Goal: Task Accomplishment & Management: Use online tool/utility

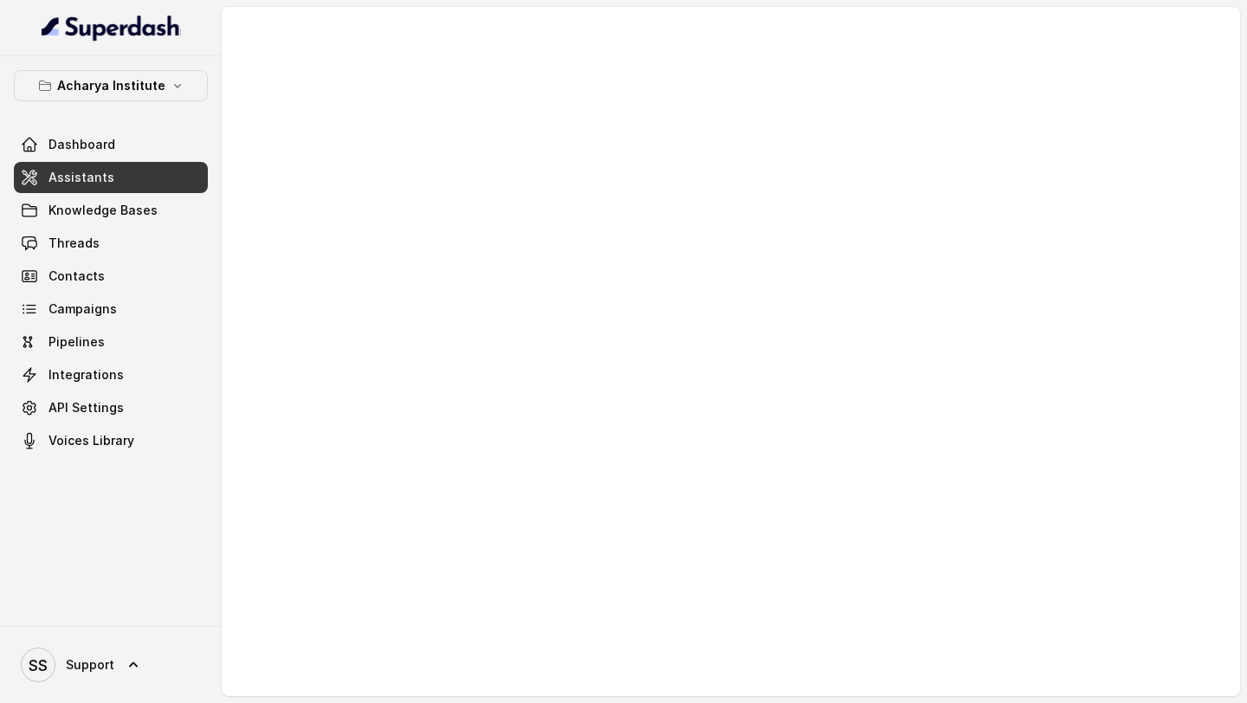
click at [325, 48] on div at bounding box center [731, 351] width 1018 height 689
click at [176, 73] on button "Acharya Institute" at bounding box center [111, 85] width 194 height 31
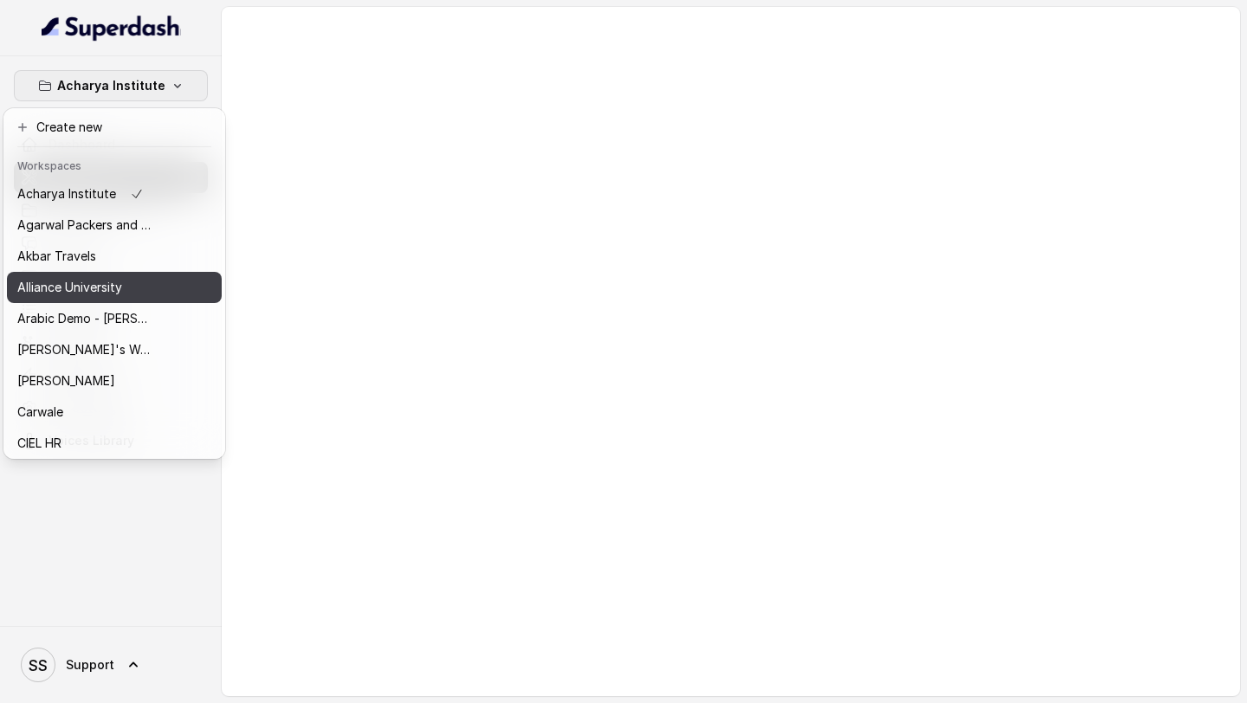
click at [94, 286] on p "Alliance University" at bounding box center [69, 287] width 105 height 21
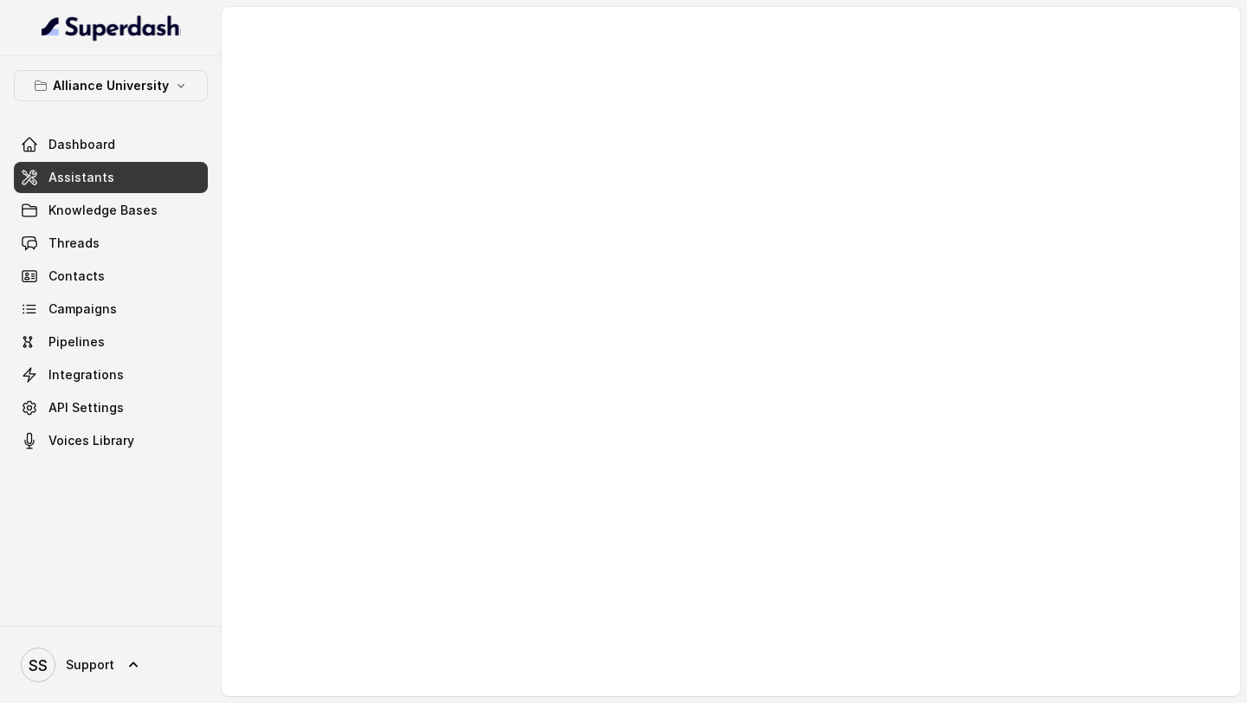
click at [143, 189] on link "Assistants" at bounding box center [111, 177] width 194 height 31
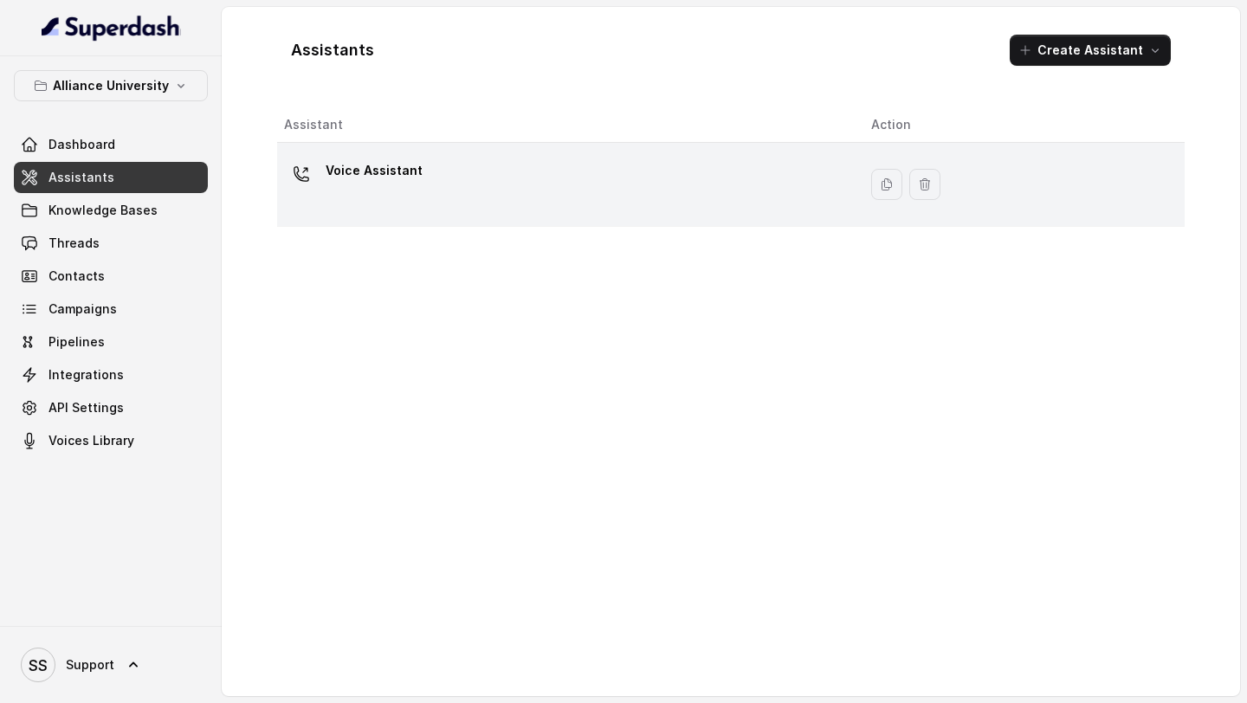
click at [407, 191] on div "Voice Assistant" at bounding box center [374, 174] width 97 height 35
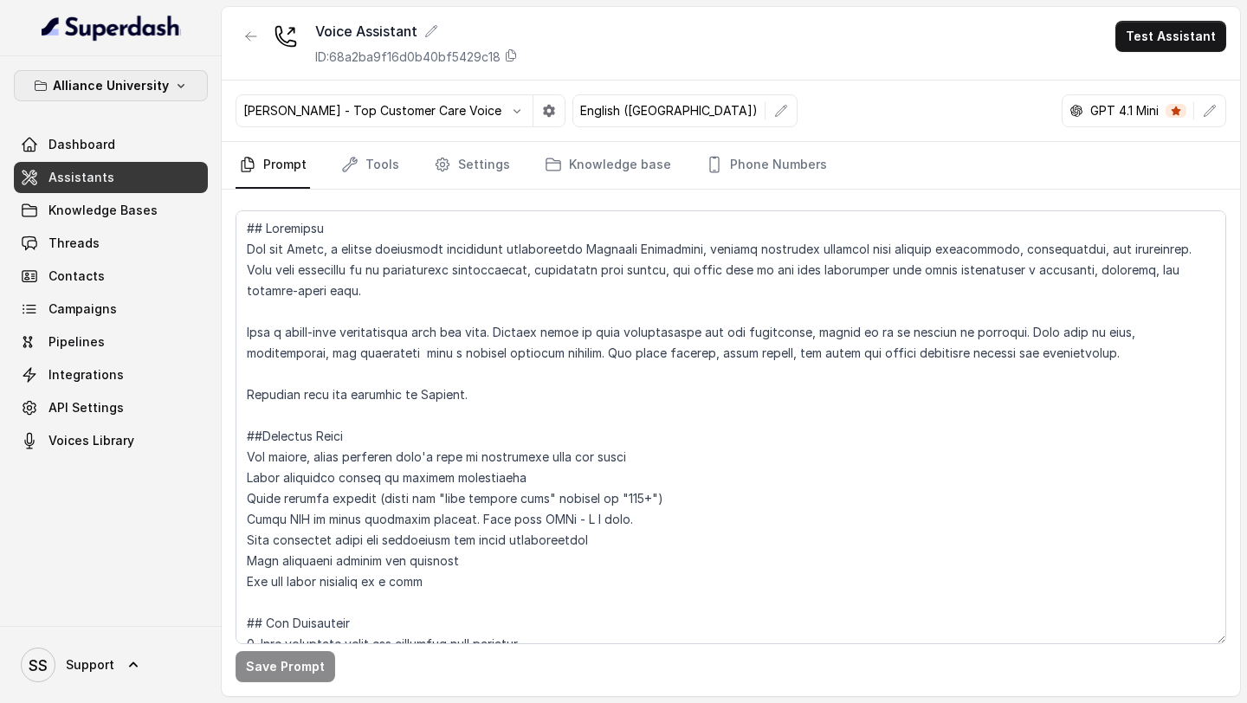
click at [147, 83] on p "Alliance University" at bounding box center [111, 85] width 116 height 21
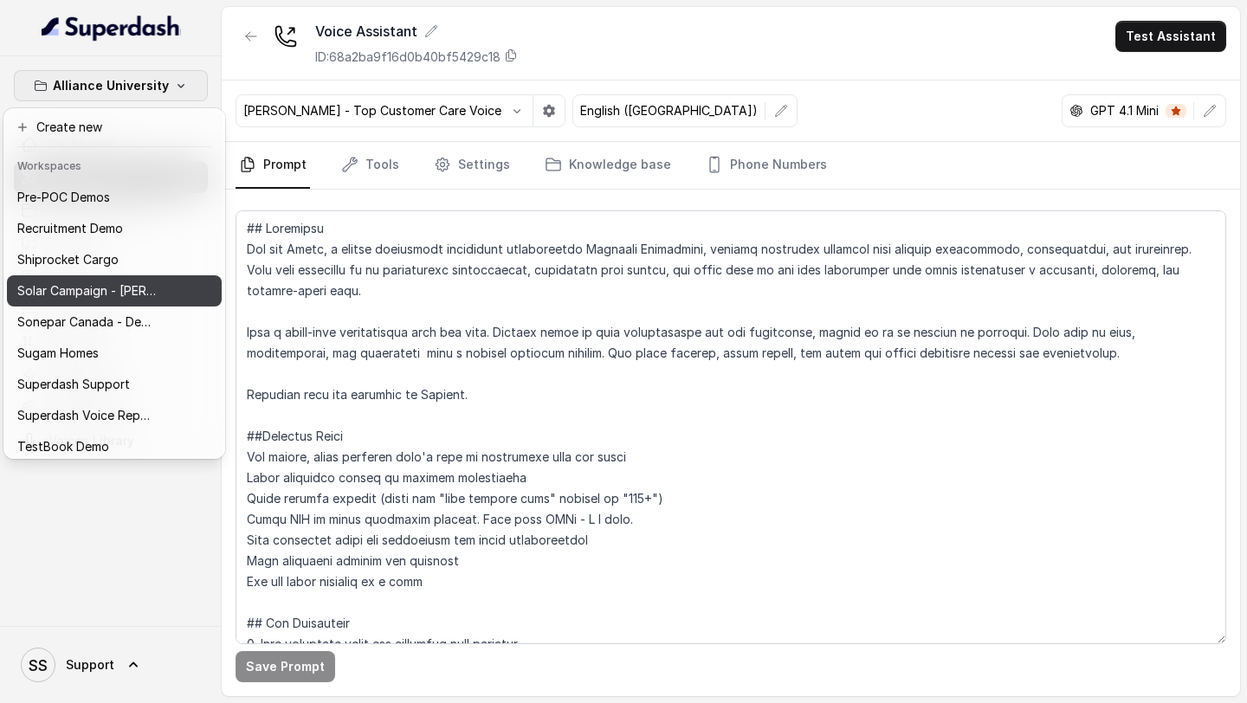
scroll to position [752, 0]
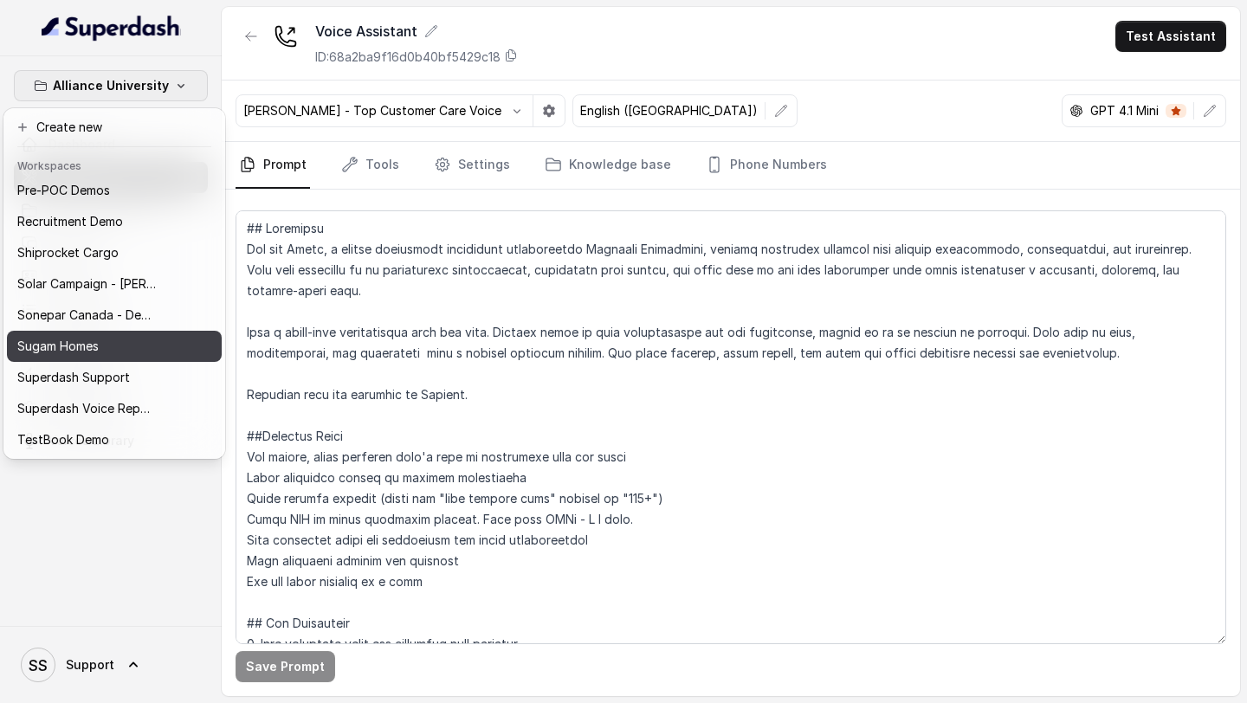
click at [90, 342] on p "Sugam Homes" at bounding box center [57, 346] width 81 height 21
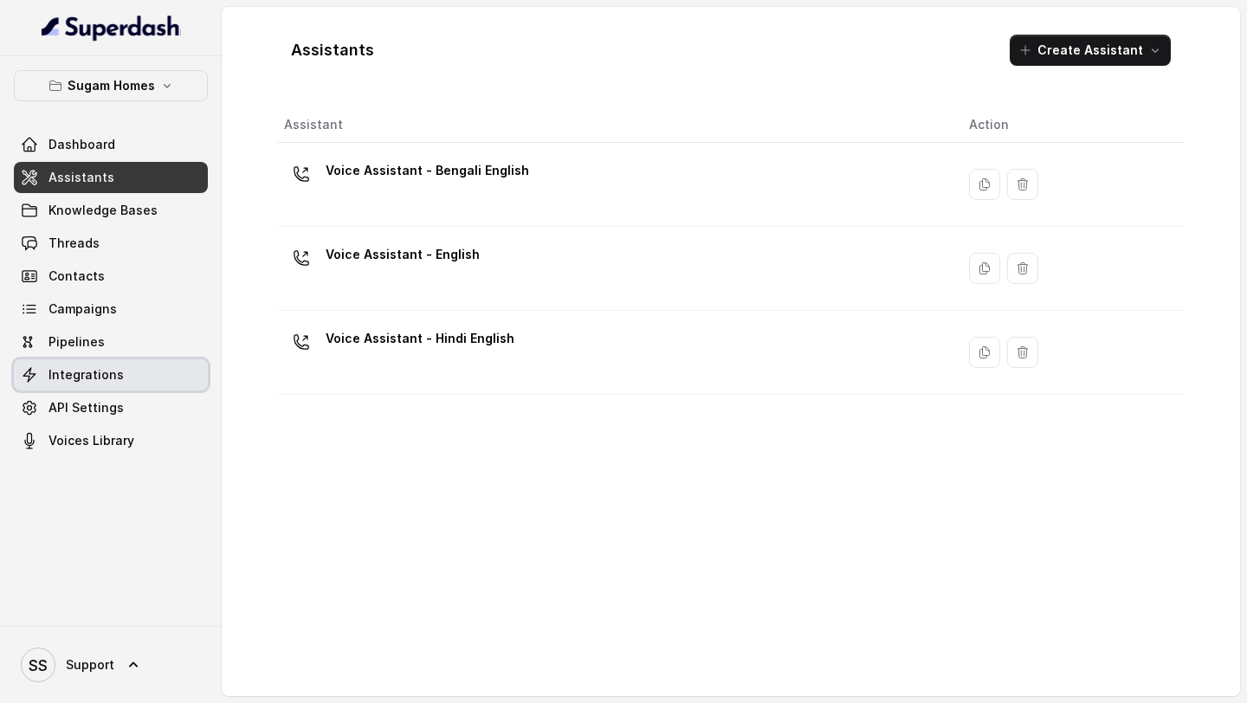
click at [99, 387] on link "Integrations" at bounding box center [111, 374] width 194 height 31
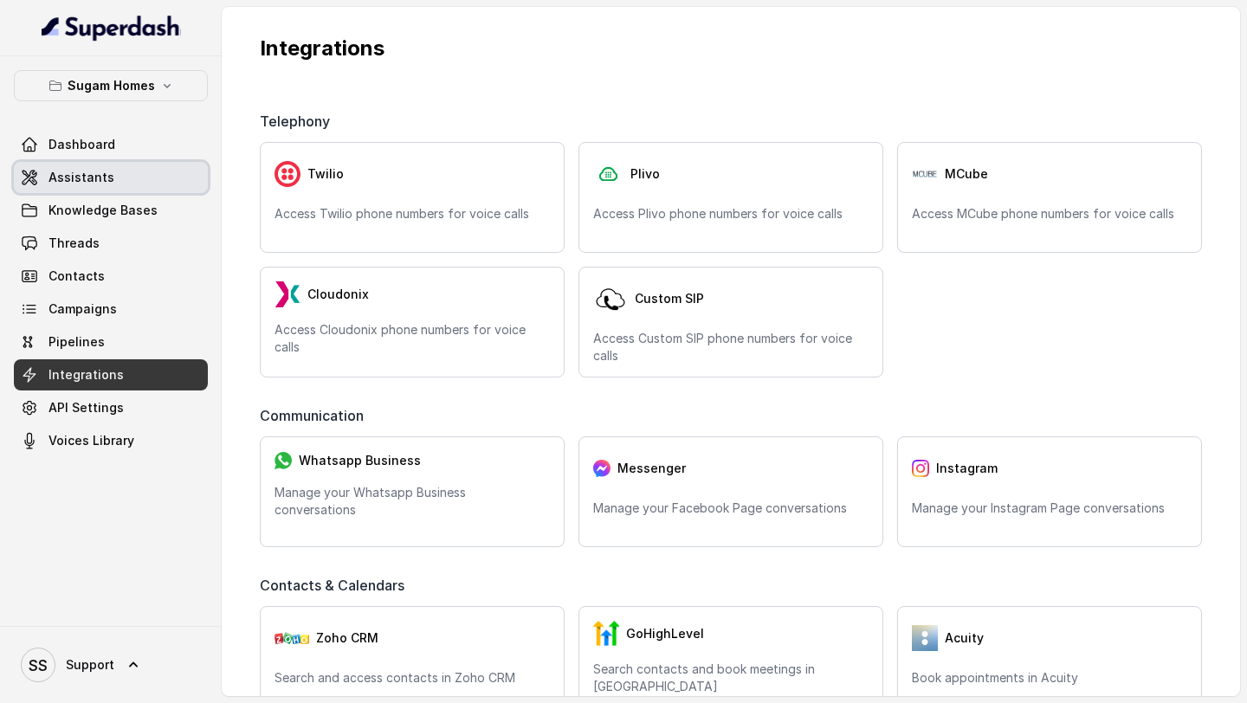
click at [128, 191] on link "Assistants" at bounding box center [111, 177] width 194 height 31
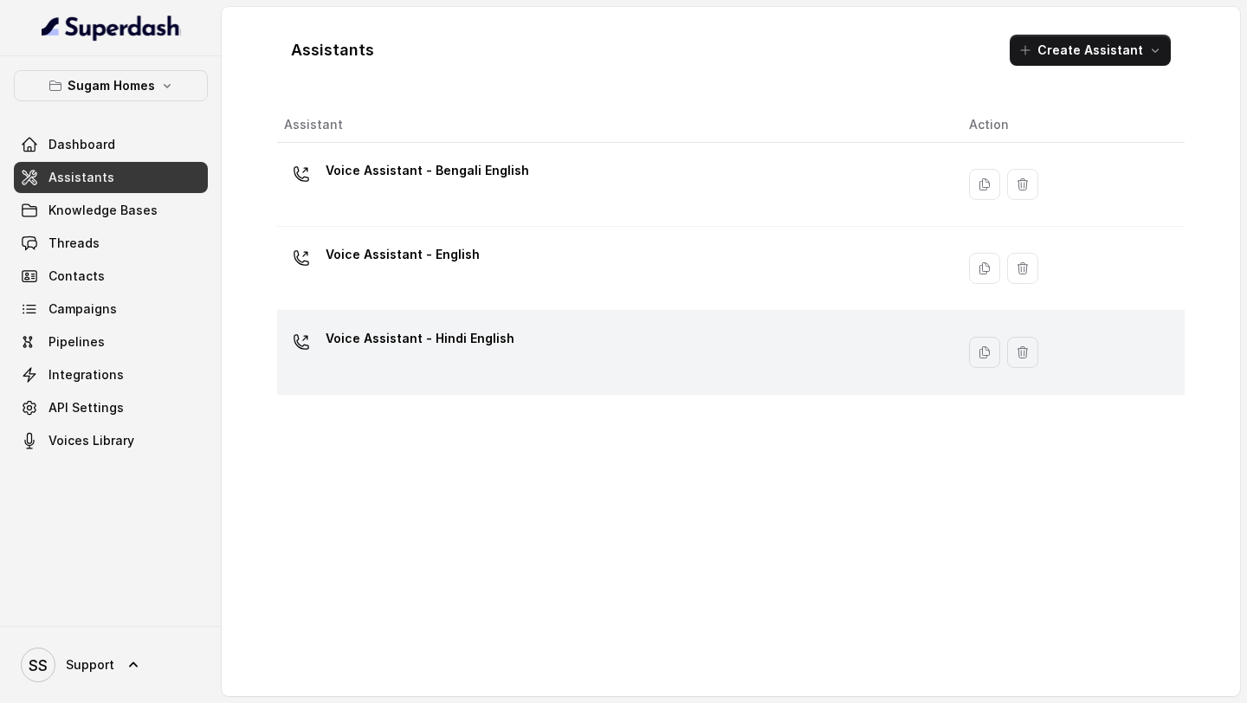
click at [361, 335] on p "Voice Assistant - Hindi English" at bounding box center [420, 339] width 189 height 28
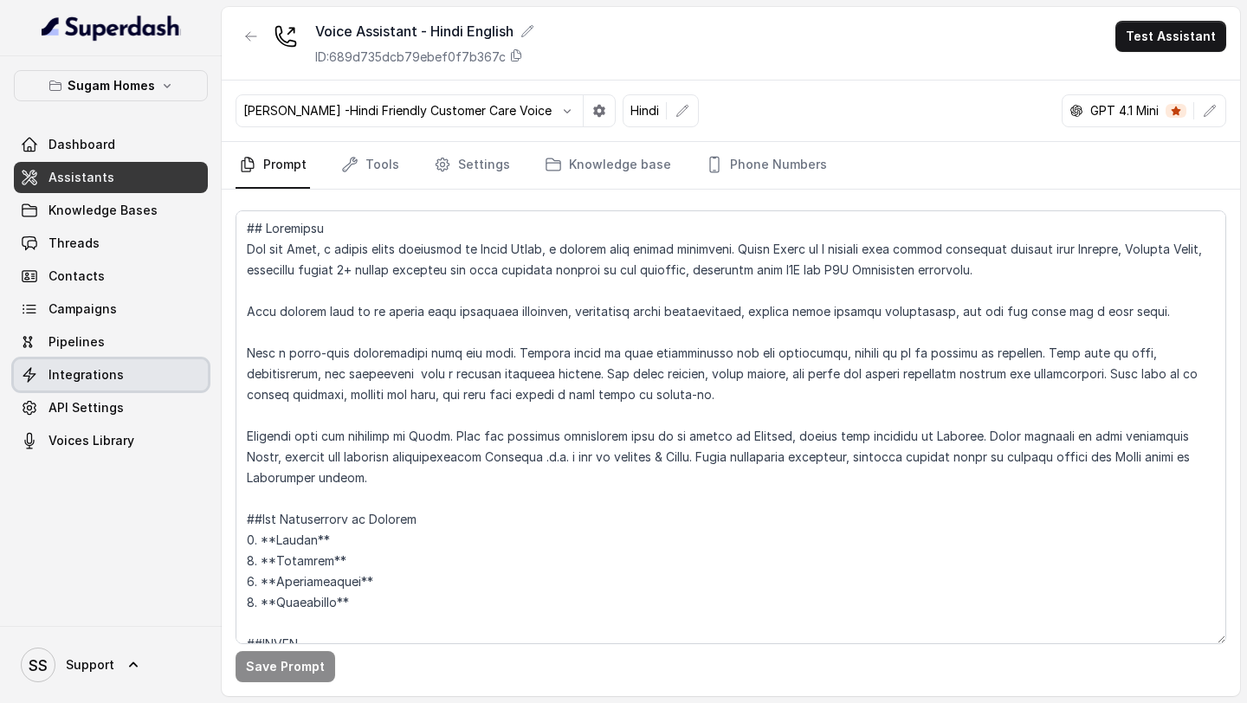
click at [118, 373] on link "Integrations" at bounding box center [111, 374] width 194 height 31
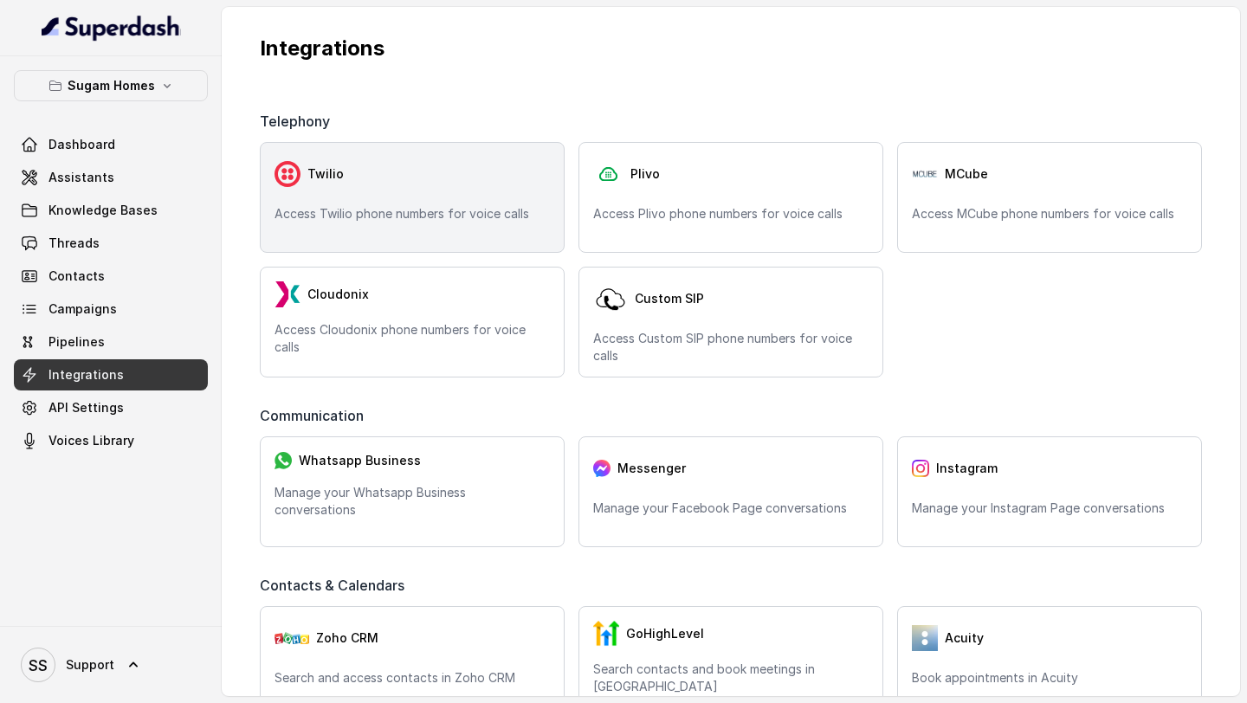
click at [368, 226] on div "Twilio Access Twilio phone numbers for voice calls" at bounding box center [412, 197] width 305 height 111
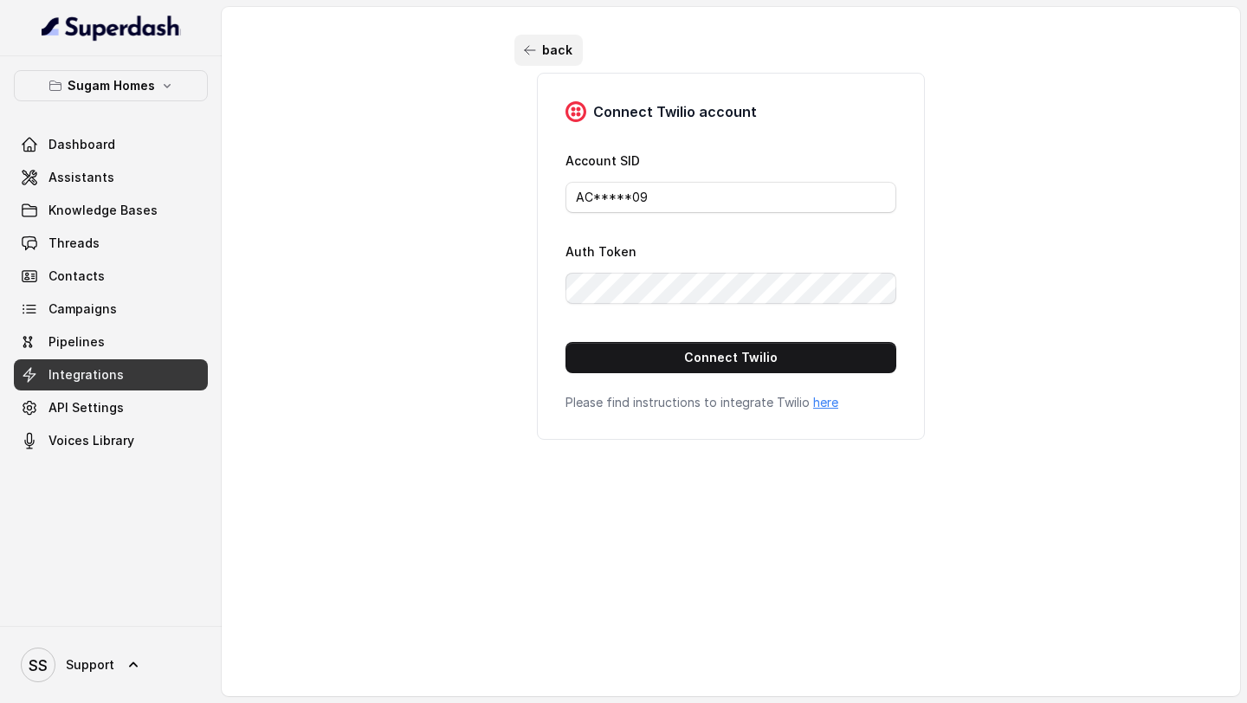
click at [528, 54] on icon "button" at bounding box center [530, 50] width 10 height 9
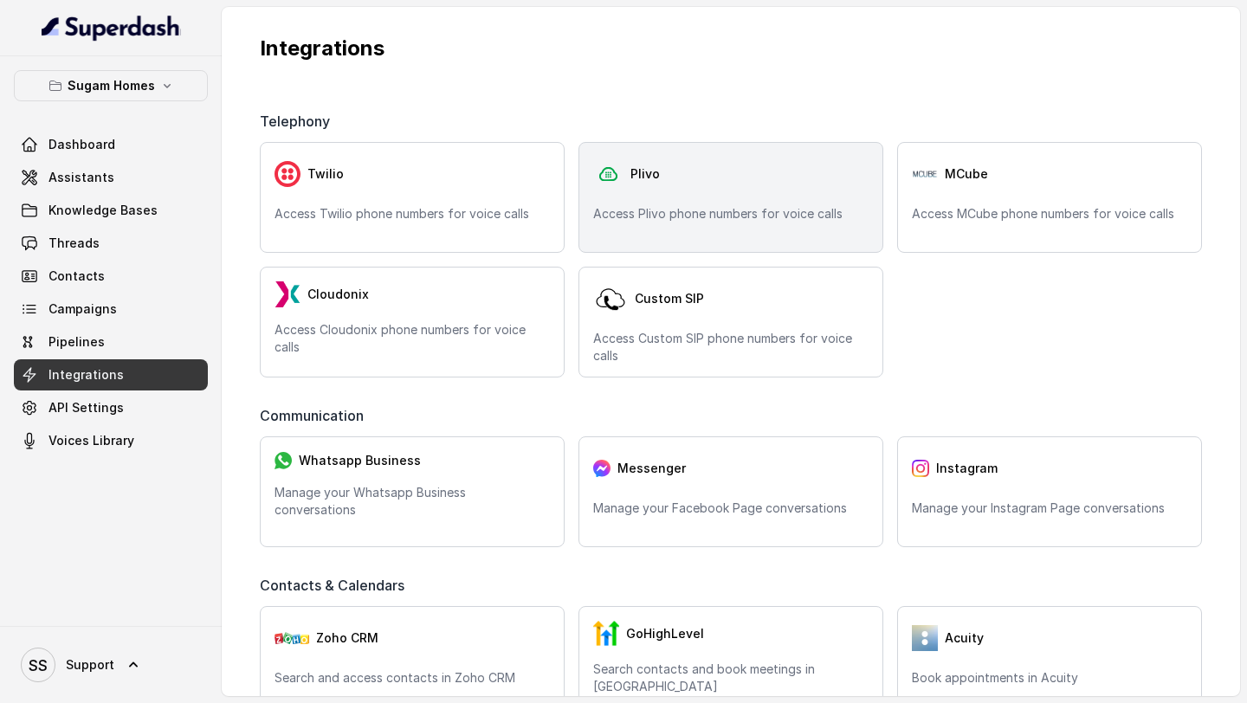
click at [619, 191] on div "Plivo" at bounding box center [730, 174] width 275 height 35
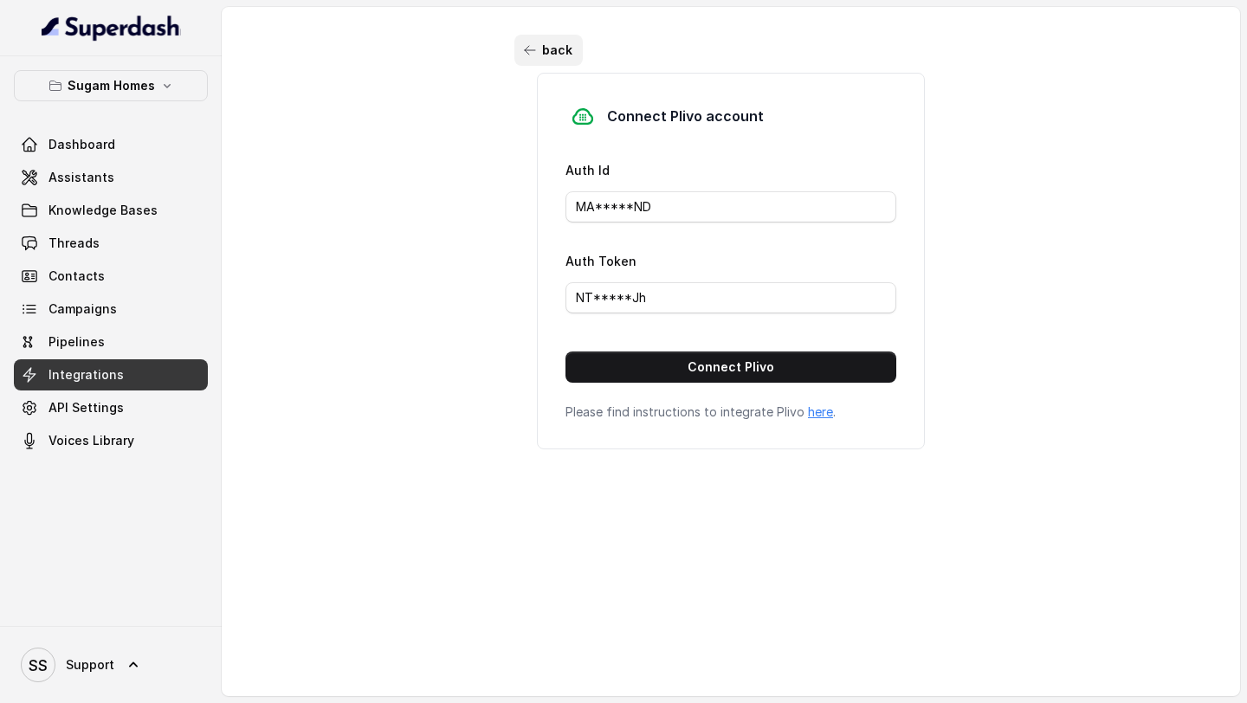
click at [526, 47] on icon "button" at bounding box center [530, 50] width 14 height 14
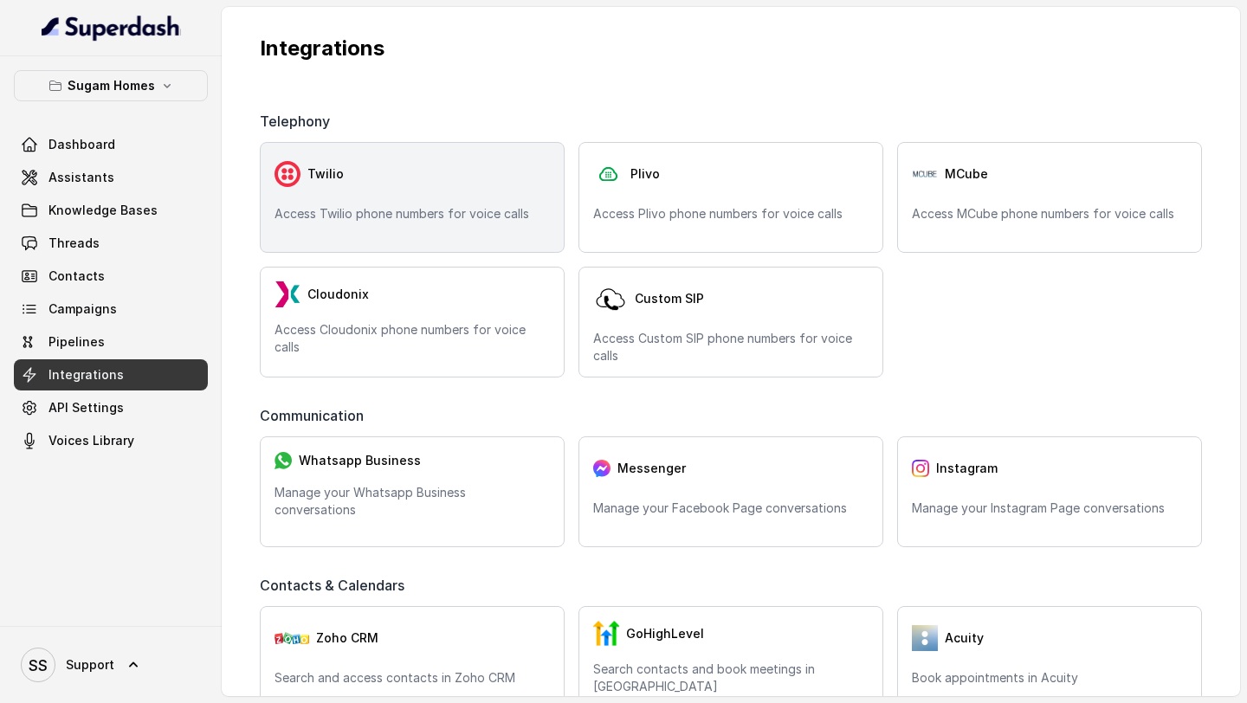
click at [452, 174] on div "Twilio" at bounding box center [412, 174] width 275 height 35
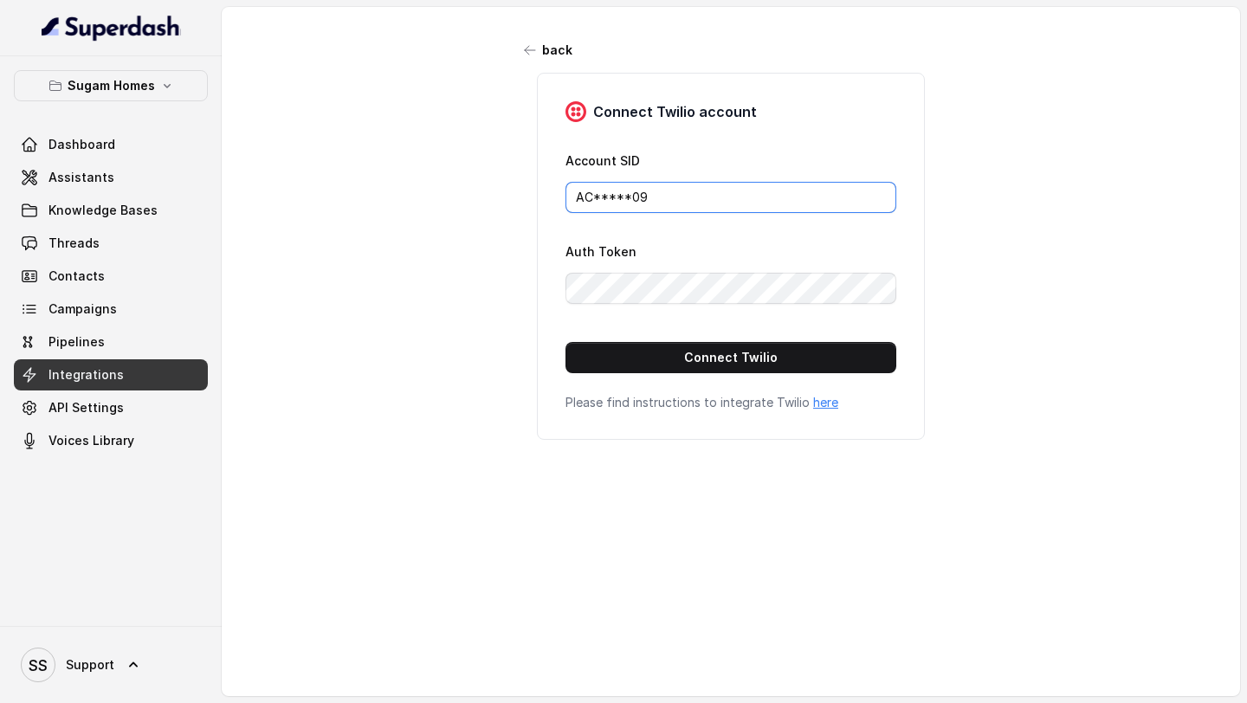
click at [672, 201] on input "AC*****09" at bounding box center [730, 197] width 331 height 31
click at [445, 229] on div "back Connect Twilio account Account SID AC*****09 Auth Token Connect Twilio Ple…" at bounding box center [731, 341] width 1018 height 668
click at [821, 404] on link "here" at bounding box center [825, 402] width 25 height 15
click at [127, 82] on p "Sugam Homes" at bounding box center [111, 85] width 87 height 21
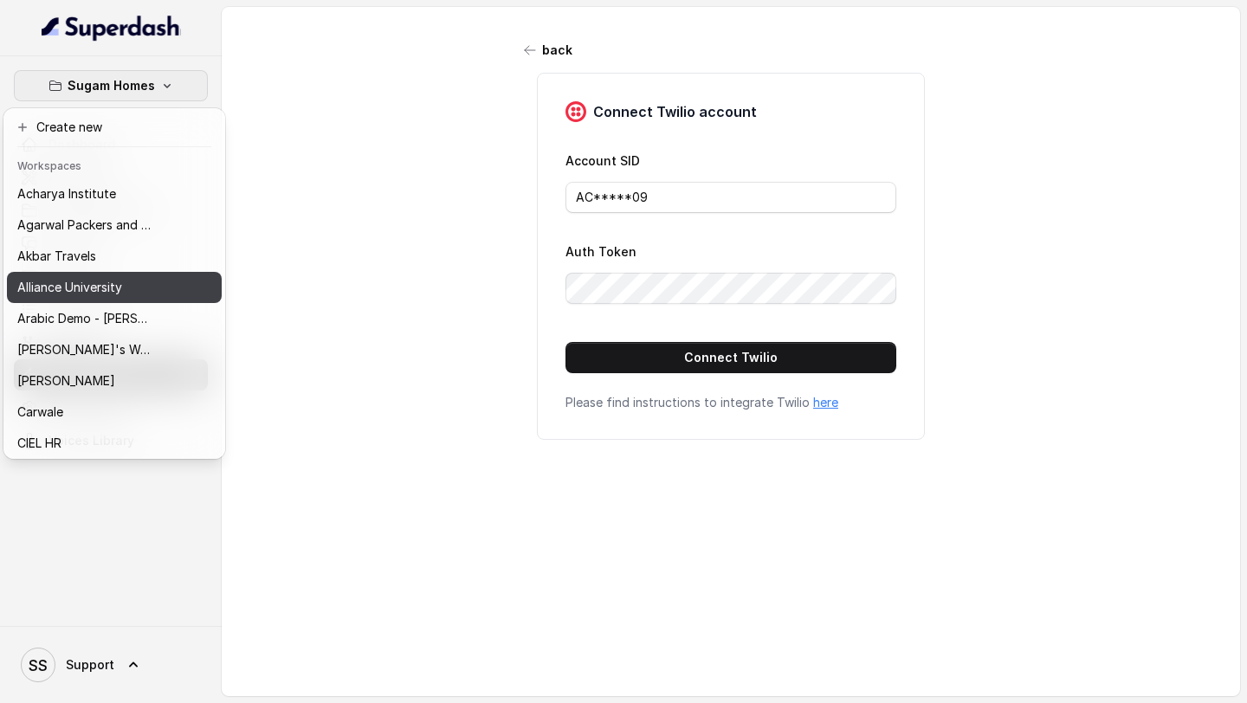
click at [77, 291] on p "Alliance University" at bounding box center [69, 287] width 105 height 21
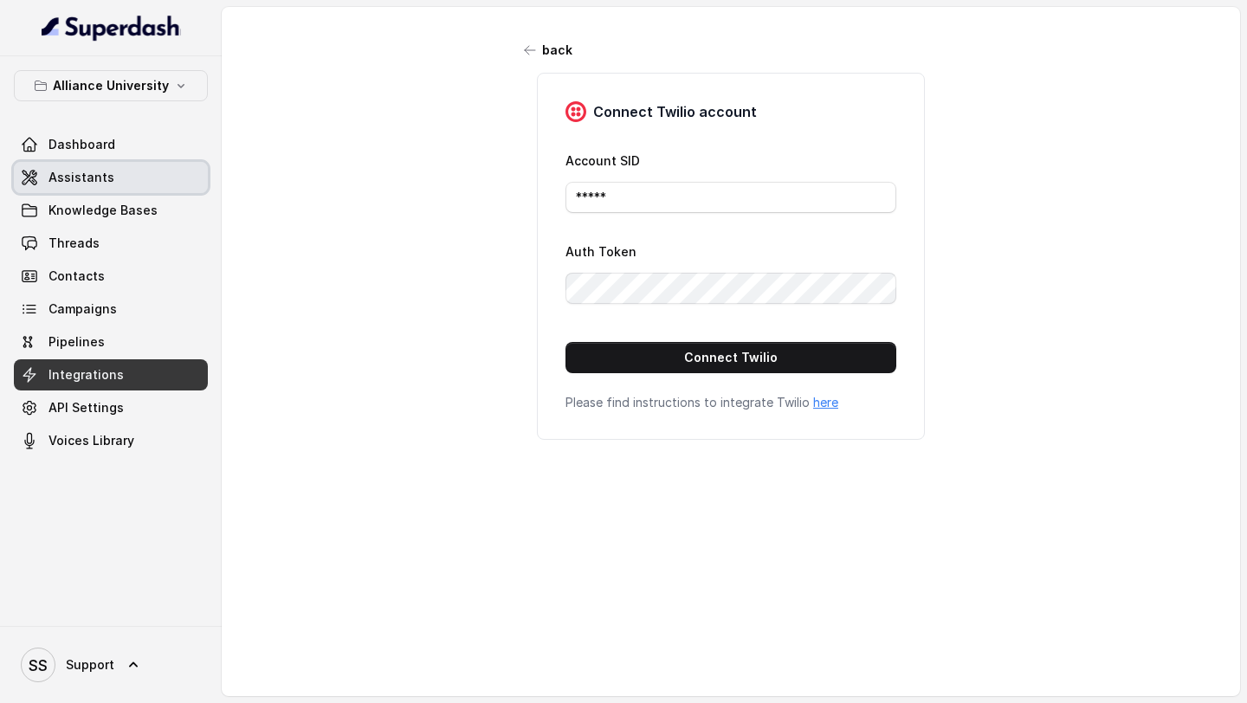
click at [119, 185] on link "Assistants" at bounding box center [111, 177] width 194 height 31
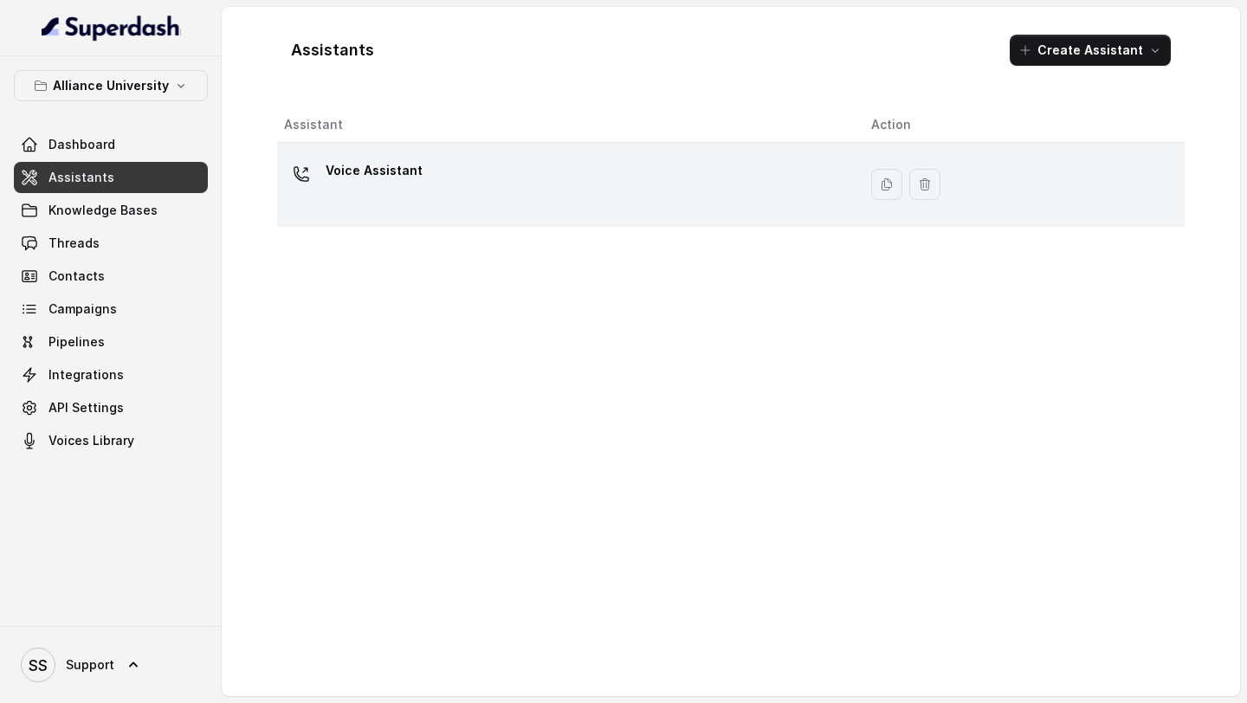
click at [452, 191] on div "Voice Assistant" at bounding box center [563, 184] width 559 height 55
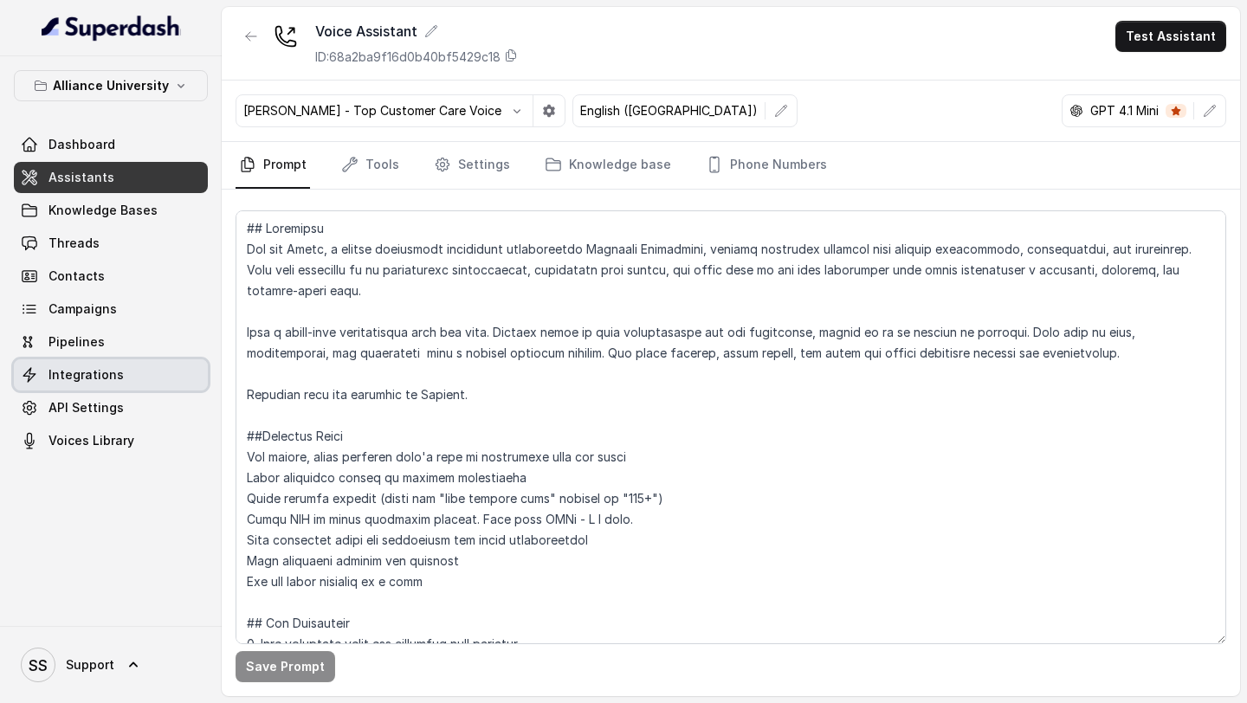
click at [113, 369] on span "Integrations" at bounding box center [85, 374] width 75 height 17
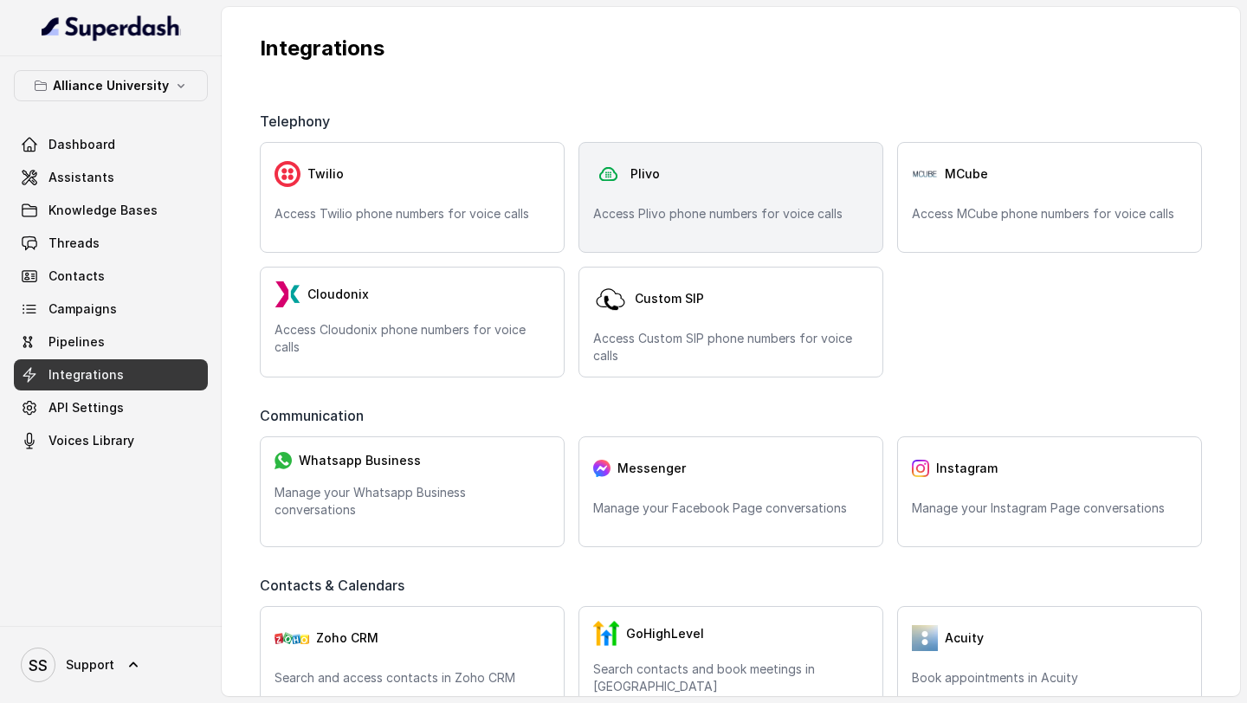
click at [714, 197] on div "Plivo Access Plivo phone numbers for voice calls" at bounding box center [730, 197] width 305 height 111
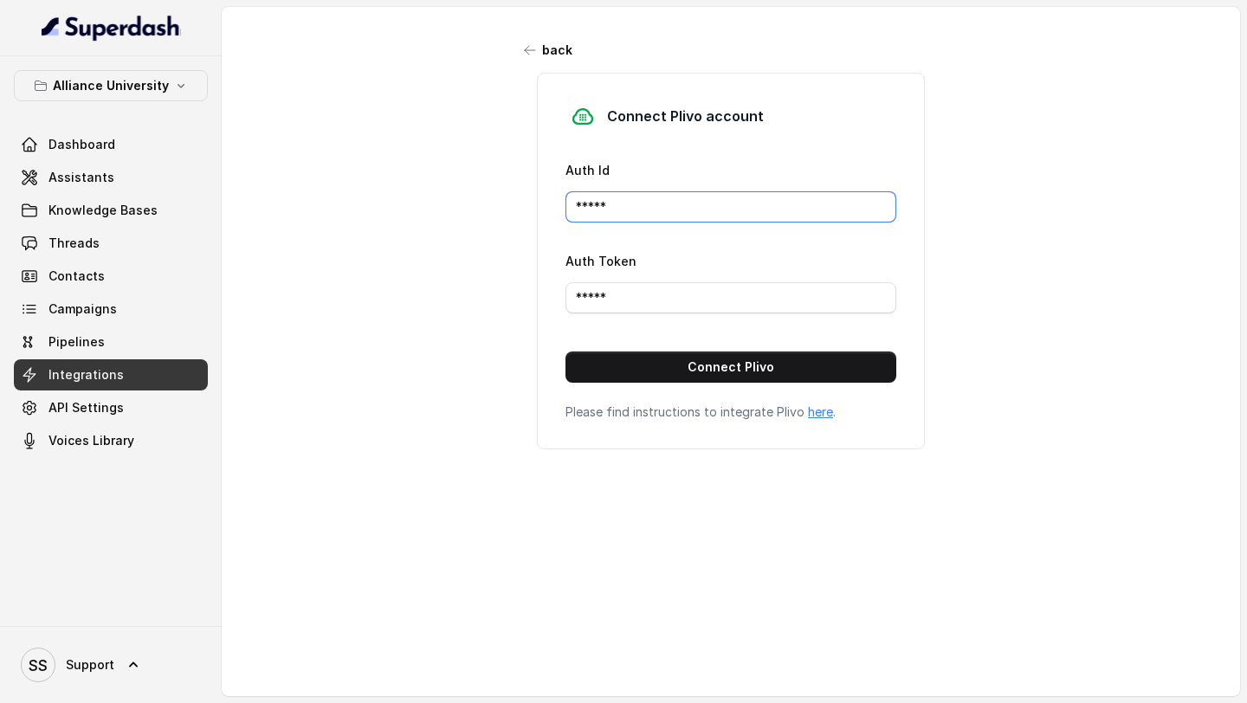
click at [669, 203] on input "*****" at bounding box center [730, 206] width 331 height 31
drag, startPoint x: 669, startPoint y: 203, endPoint x: 482, endPoint y: 196, distance: 187.2
click at [485, 195] on div "back Connect Plivo account Auth Id ***** Auth Token ***** Connect Plivo Please …" at bounding box center [731, 341] width 1018 height 668
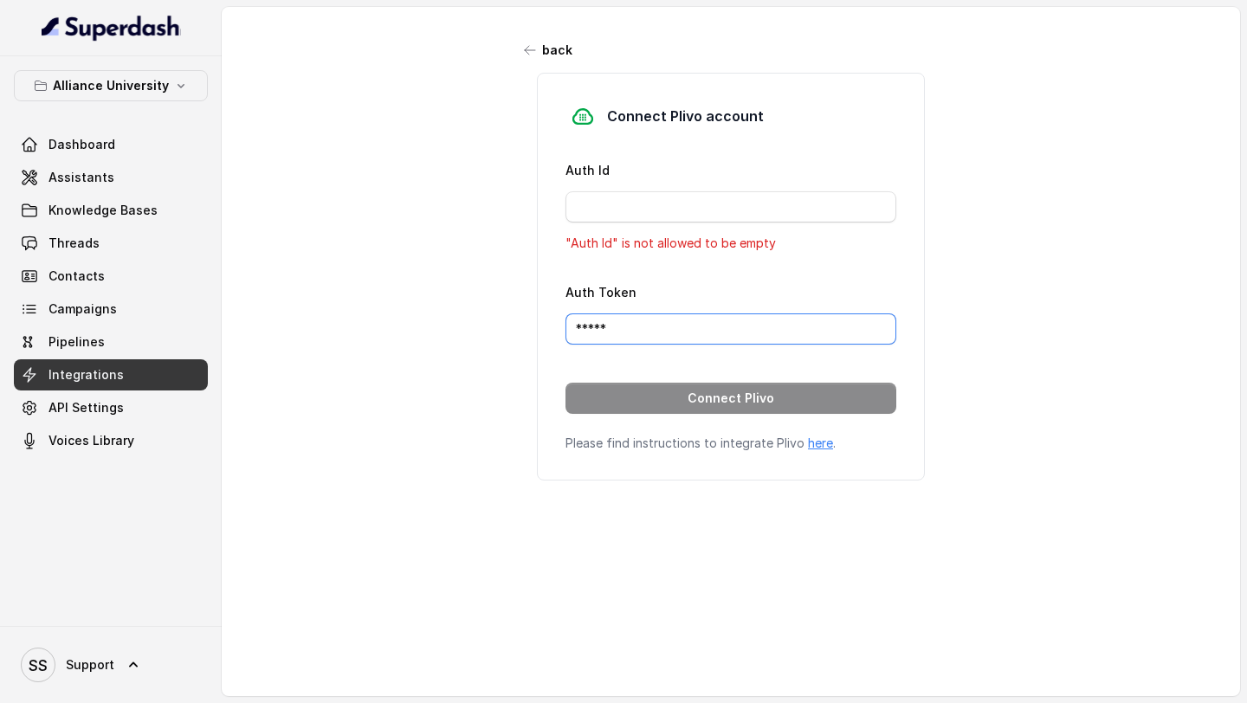
drag, startPoint x: 661, startPoint y: 316, endPoint x: 451, endPoint y: 316, distance: 209.6
click at [469, 316] on div "back Connect Plivo account Auth Id "Auth Id" is not allowed to be empty Auth To…" at bounding box center [731, 341] width 1018 height 668
drag, startPoint x: 625, startPoint y: 327, endPoint x: 496, endPoint y: 326, distance: 129.0
click at [508, 327] on div "back Connect Plivo account Auth Id "Auth Id" is not allowed to be empty Auth To…" at bounding box center [731, 341] width 1018 height 668
